Goal: Navigation & Orientation: Find specific page/section

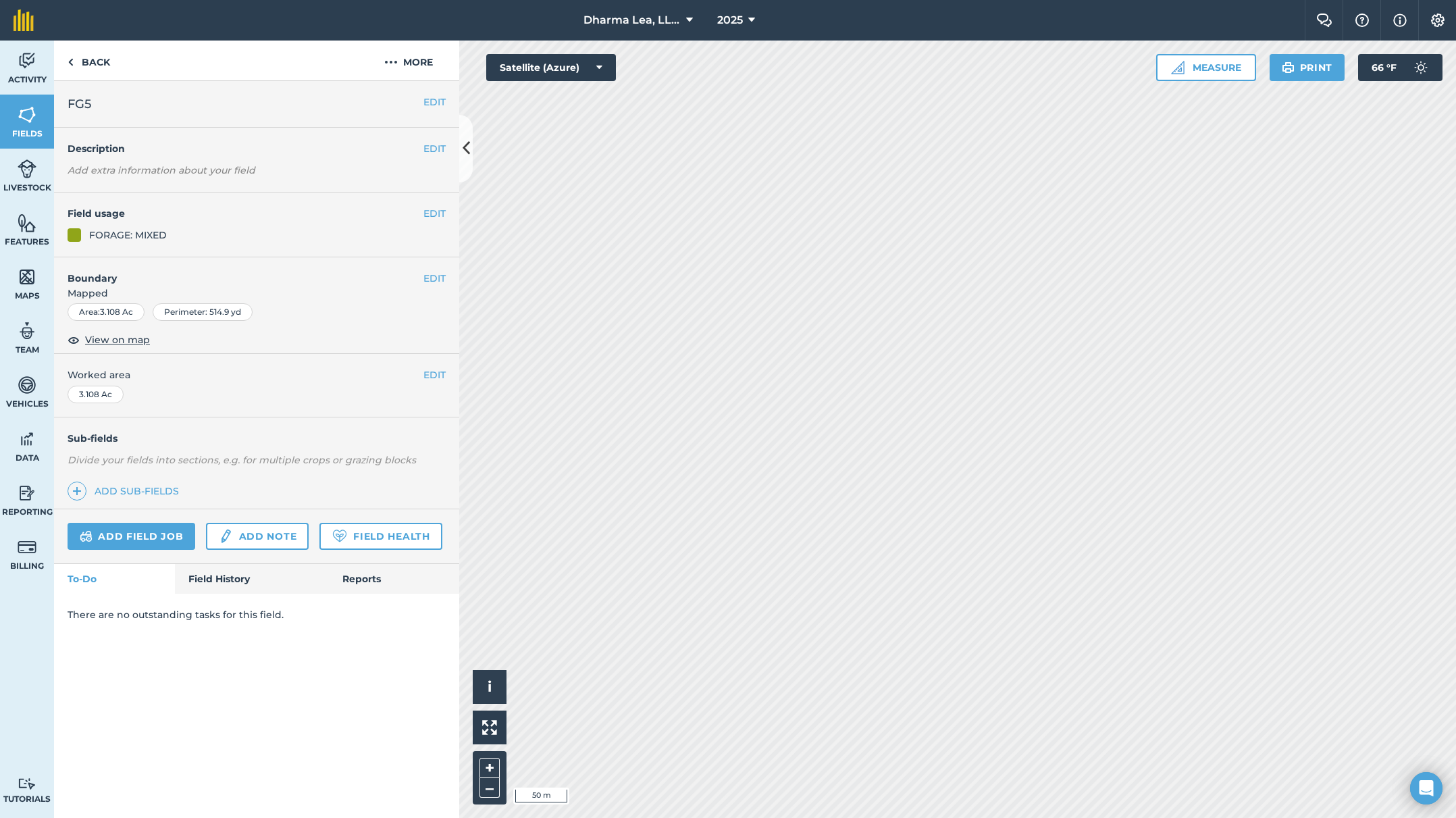
click at [776, 0] on html "Dharma Lea, LLC. 2025 Farm Chat Help Info Settings Dharma Lea, LLC. - 2025 Repr…" at bounding box center [728, 409] width 1456 height 818
click at [1306, 817] on html "Dharma Lea, LLC. 2025 Farm Chat Help Info Settings Dharma Lea, LLC. - 2025 Repr…" at bounding box center [728, 409] width 1456 height 818
click at [605, 817] on html "Dharma Lea, LLC. 2025 Farm Chat Help Info Settings Dharma Lea, LLC. - 2025 Repr…" at bounding box center [728, 409] width 1456 height 818
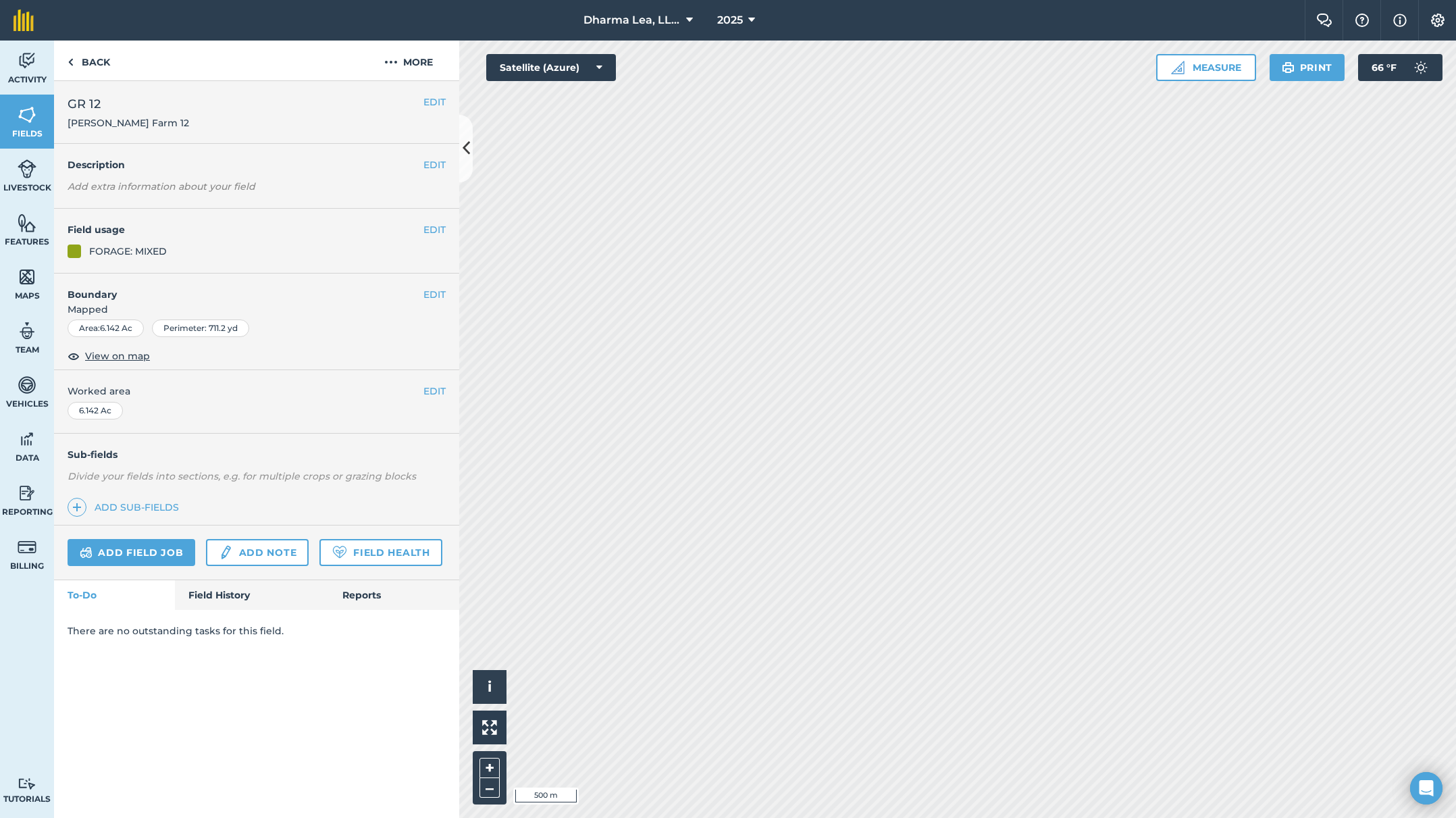
click at [217, 199] on div "Activity Fields Livestock Features Maps Team Vehicles Data Reporting Billing Tu…" at bounding box center [728, 429] width 1456 height 777
